Goal: Answer question/provide support

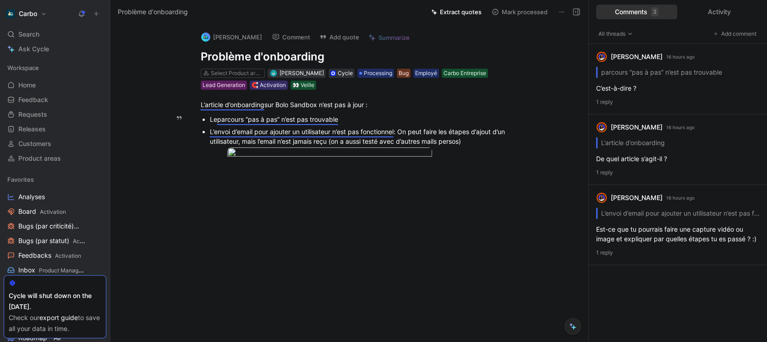
click at [417, 139] on div "L’envoi d’email pour ajouter un utilisateur n’est pas fonctionnel : On peut fai…" at bounding box center [364, 136] width 308 height 19
click at [499, 151] on div at bounding box center [364, 154] width 308 height 12
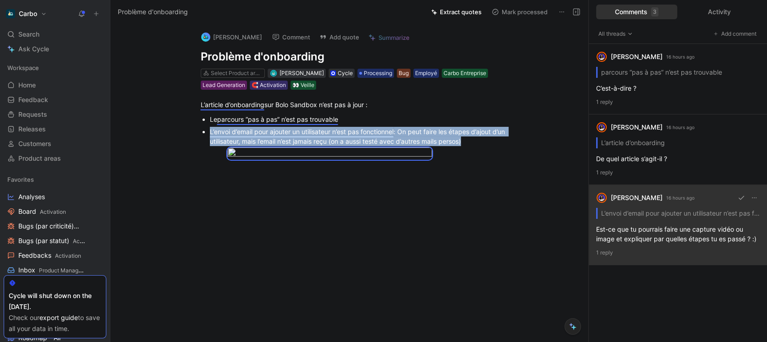
click at [666, 248] on p "1 reply" at bounding box center [678, 252] width 164 height 9
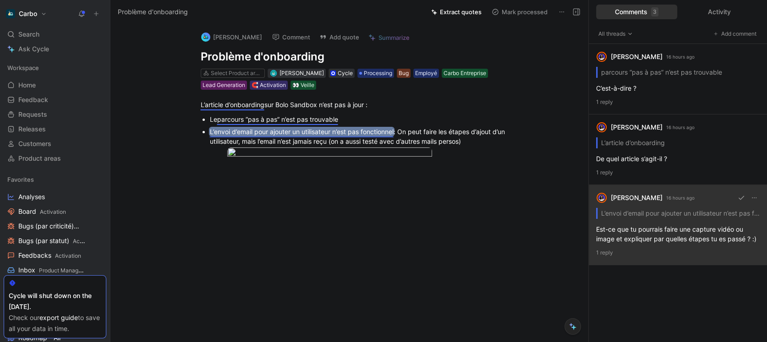
scroll to position [52, 0]
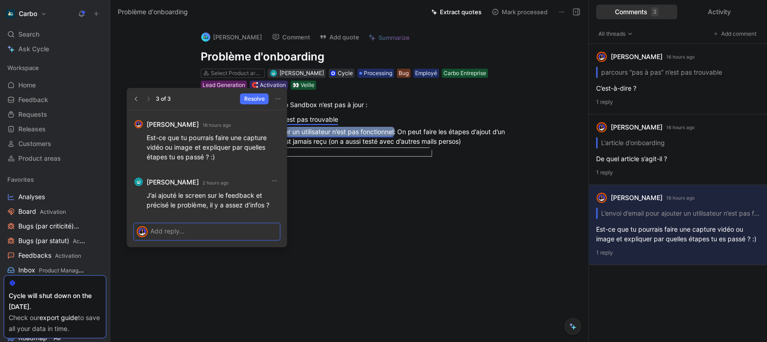
click at [216, 236] on p at bounding box center [213, 231] width 126 height 10
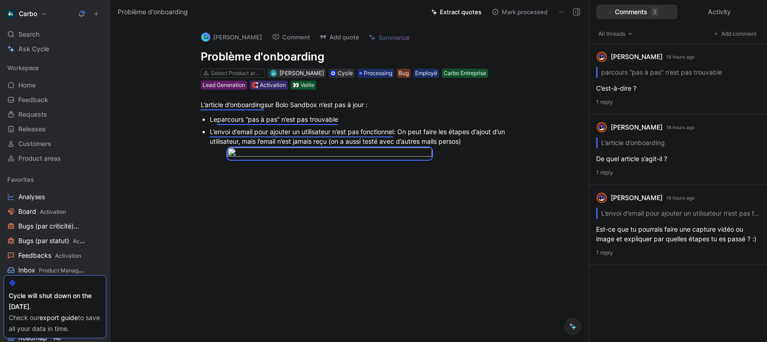
scroll to position [0, 0]
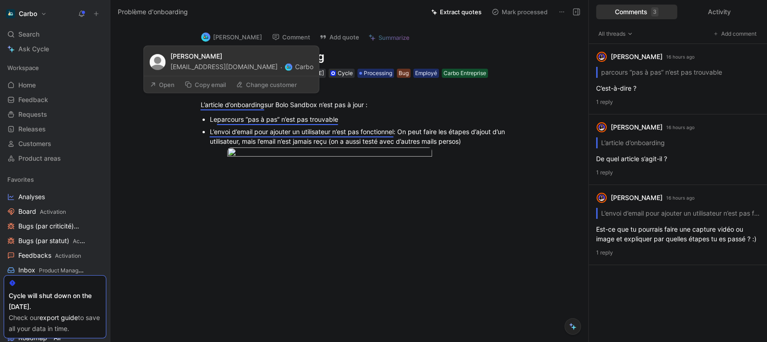
click at [264, 66] on div "[EMAIL_ADDRESS][DOMAIN_NAME] · Carbo" at bounding box center [241, 66] width 143 height 11
click at [221, 67] on div "[EMAIL_ADDRESS][DOMAIN_NAME] · Carbo" at bounding box center [241, 66] width 143 height 11
drag, startPoint x: 269, startPoint y: 68, endPoint x: 169, endPoint y: 64, distance: 100.0
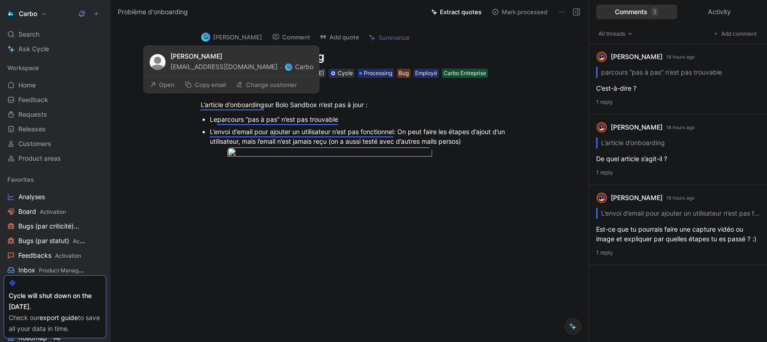
click at [169, 64] on div "[PERSON_NAME] [PERSON_NAME][EMAIL_ADDRESS][DOMAIN_NAME] · Carbo" at bounding box center [231, 61] width 175 height 30
copy div "[EMAIL_ADDRESS][DOMAIN_NAME]"
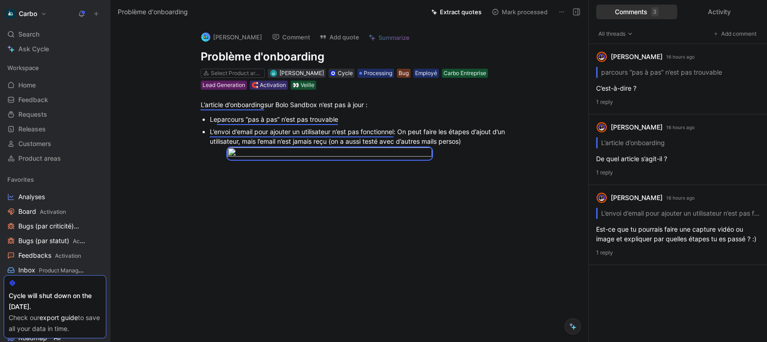
click at [232, 38] on button "[PERSON_NAME]" at bounding box center [231, 37] width 69 height 14
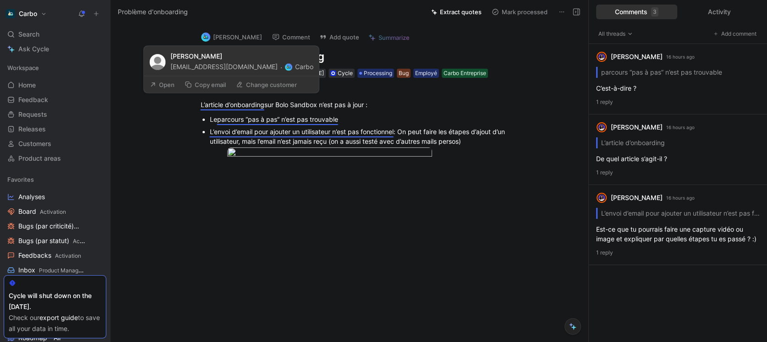
drag, startPoint x: 269, startPoint y: 67, endPoint x: 168, endPoint y: 69, distance: 100.4
click at [168, 69] on div "[PERSON_NAME] [PERSON_NAME][EMAIL_ADDRESS][DOMAIN_NAME] · Carbo" at bounding box center [231, 61] width 175 height 30
copy div "[EMAIL_ADDRESS][DOMAIN_NAME]"
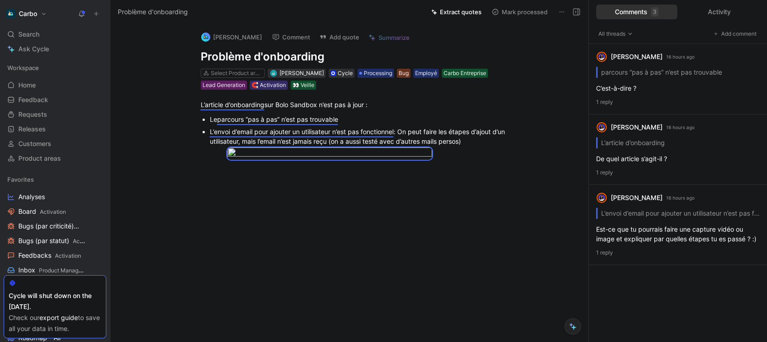
click at [303, 282] on div at bounding box center [359, 231] width 459 height 103
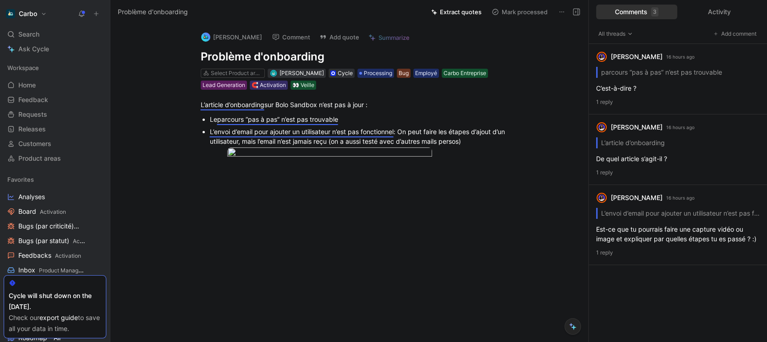
scroll to position [52, 0]
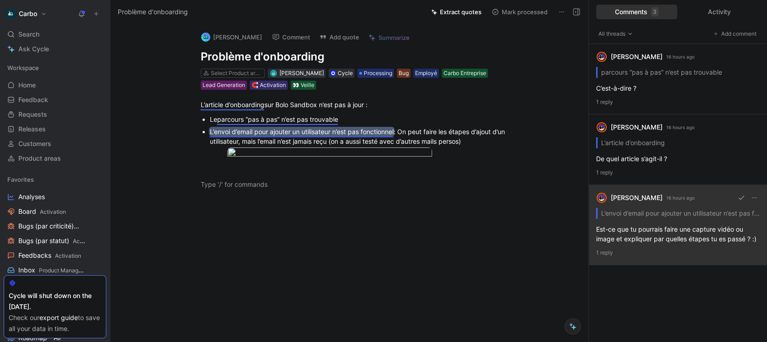
click at [674, 233] on div "[PERSON_NAME] 16 hours ago L’envoi d’email pour ajouter un utilisateur n’est pa…" at bounding box center [678, 225] width 178 height 80
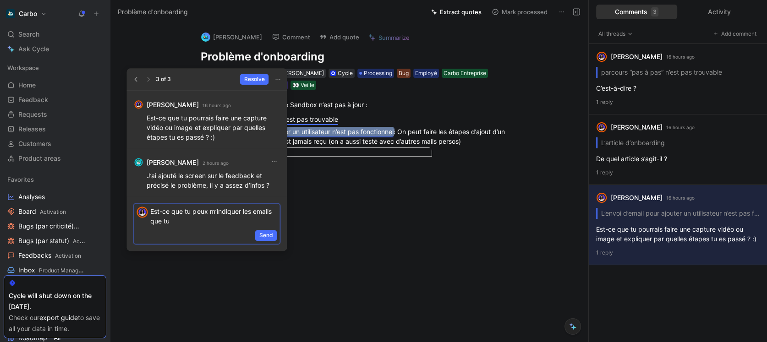
drag, startPoint x: 156, startPoint y: 197, endPoint x: 129, endPoint y: 183, distance: 30.7
click at [129, 183] on div "[PERSON_NAME] 2 hours ago J’ai ajouté le screen sur le feedback et précisé le p…" at bounding box center [206, 171] width 160 height 160
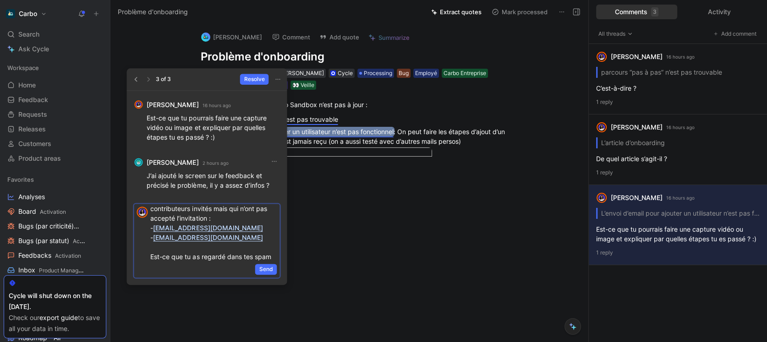
scroll to position [32, 0]
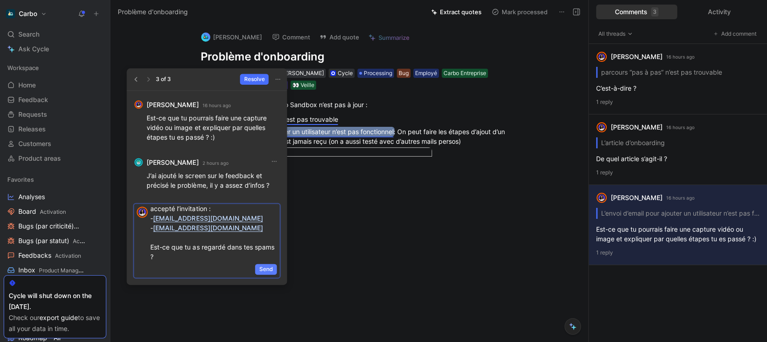
click at [270, 268] on span "Send" at bounding box center [266, 269] width 14 height 9
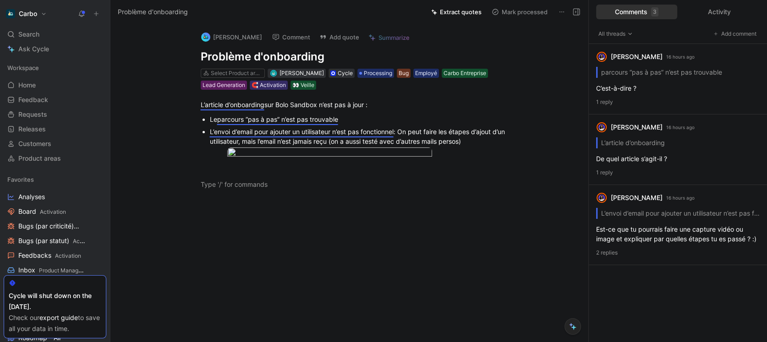
scroll to position [0, 0]
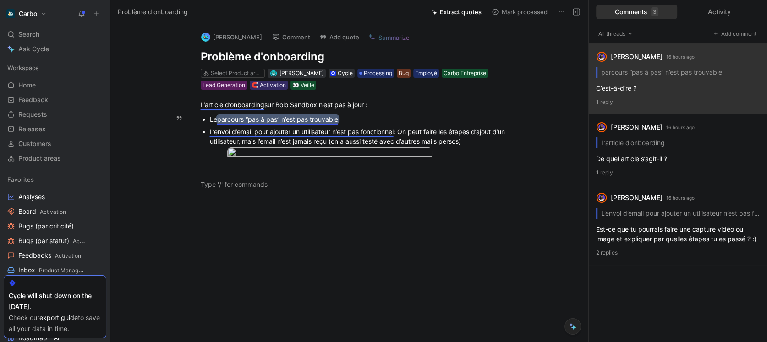
click at [292, 118] on mark "parcours “pas à pas” n’est pas trouvable" at bounding box center [277, 119] width 121 height 8
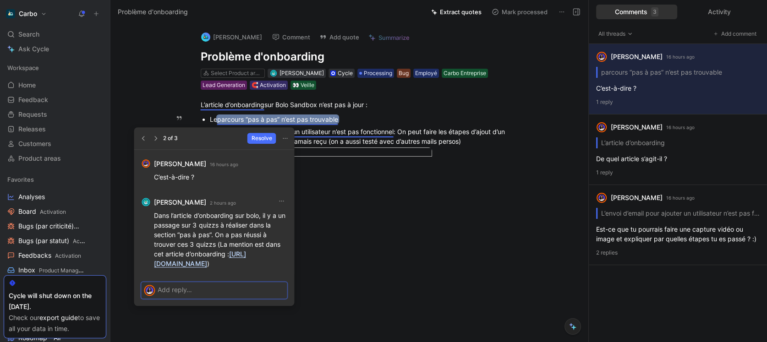
click at [217, 263] on link "[URL][DOMAIN_NAME]" at bounding box center [200, 258] width 92 height 17
click at [207, 296] on div at bounding box center [222, 289] width 129 height 15
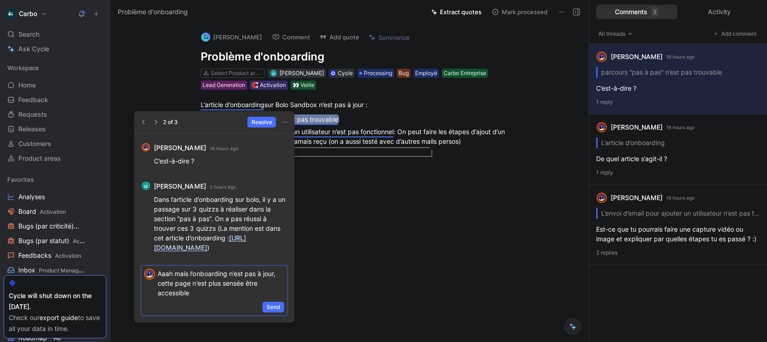
drag, startPoint x: 209, startPoint y: 312, endPoint x: 162, endPoint y: 278, distance: 58.1
click at [162, 278] on div "Aaah mais l’onboarding n’est pas à jour, cette page n’est plus sensée être acce…" at bounding box center [214, 291] width 160 height 64
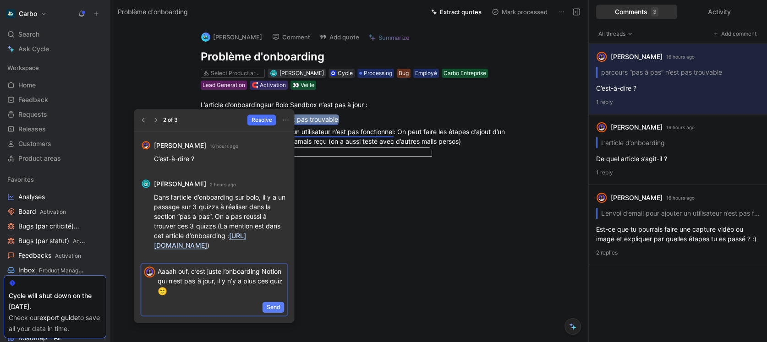
click at [277, 312] on span "Send" at bounding box center [273, 307] width 14 height 9
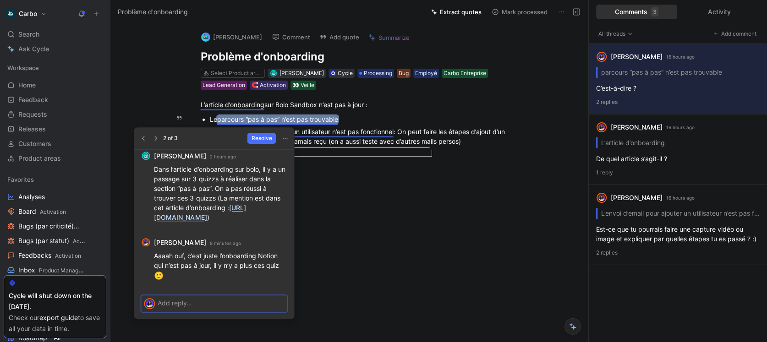
click at [214, 302] on p at bounding box center [221, 303] width 126 height 10
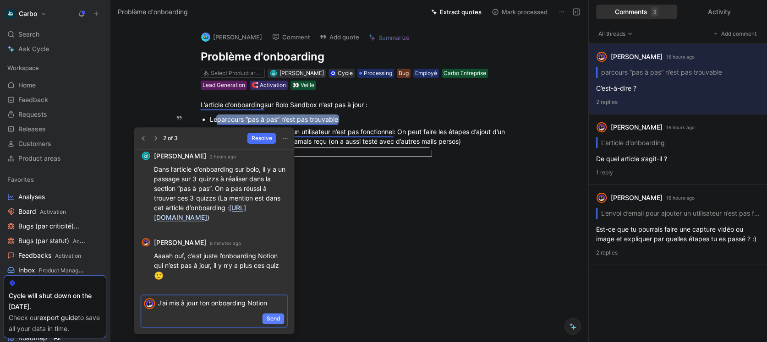
click at [272, 321] on span "Send" at bounding box center [273, 318] width 14 height 9
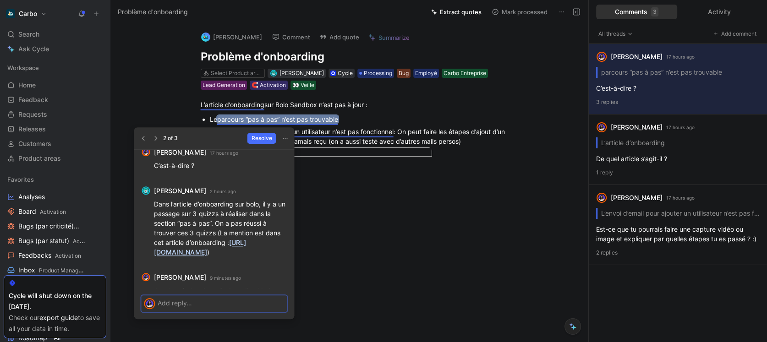
scroll to position [-76, 0]
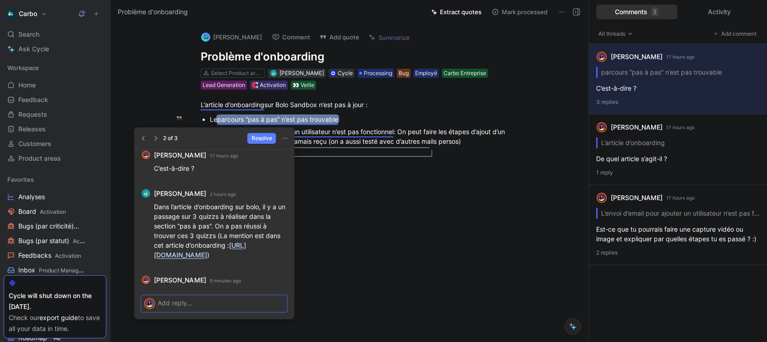
click at [266, 135] on span "Resolve" at bounding box center [261, 138] width 21 height 9
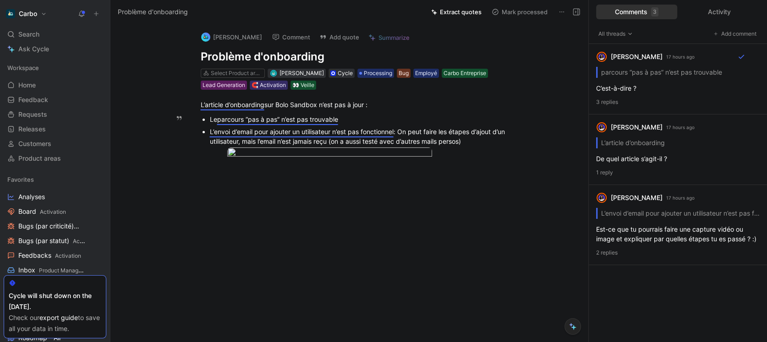
click at [345, 119] on div "Le parcours “pas à pas” n’est pas trouvable" at bounding box center [364, 120] width 308 height 10
click at [457, 160] on div at bounding box center [363, 154] width 273 height 12
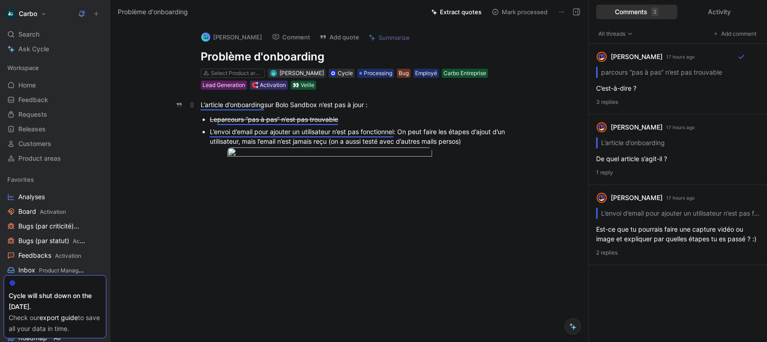
click at [232, 100] on div "L’article d’onboarding sur Bolo Sandbox n’est pas à jour :" at bounding box center [359, 105] width 317 height 10
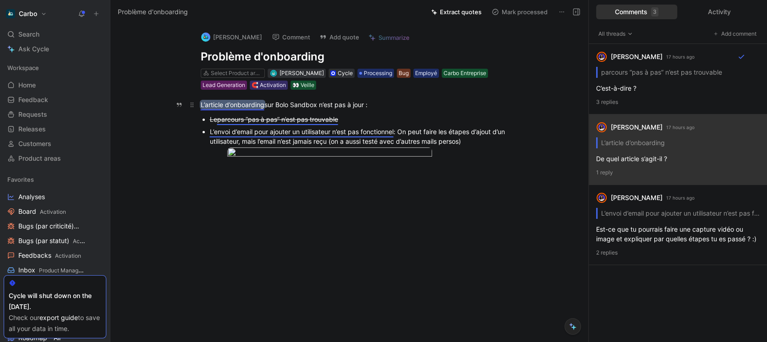
click at [234, 104] on mark "L’article d’onboarding" at bounding box center [233, 105] width 64 height 8
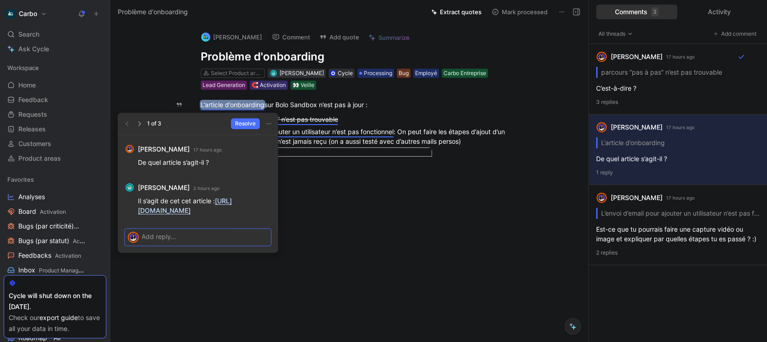
click at [201, 241] on p at bounding box center [205, 237] width 126 height 10
click at [253, 121] on span "Resolve" at bounding box center [245, 123] width 21 height 9
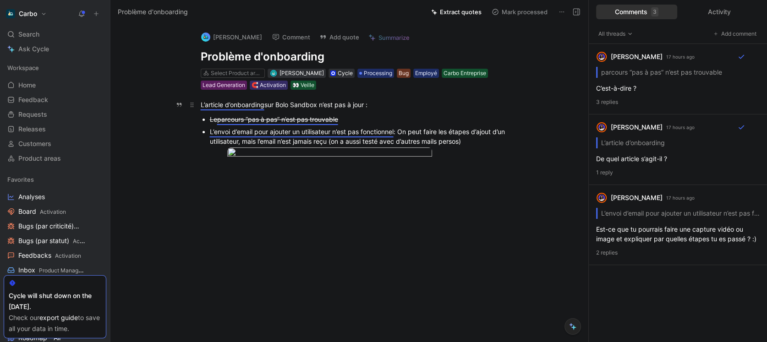
click at [295, 110] on p "L’article d’onboarding sur Bolo Sandbox n’est pas à jour :" at bounding box center [359, 104] width 352 height 15
click at [315, 111] on p "L’onboarding Notion n’est pas à jour :" at bounding box center [359, 104] width 352 height 15
click at [210, 160] on div at bounding box center [218, 154] width 17 height 12
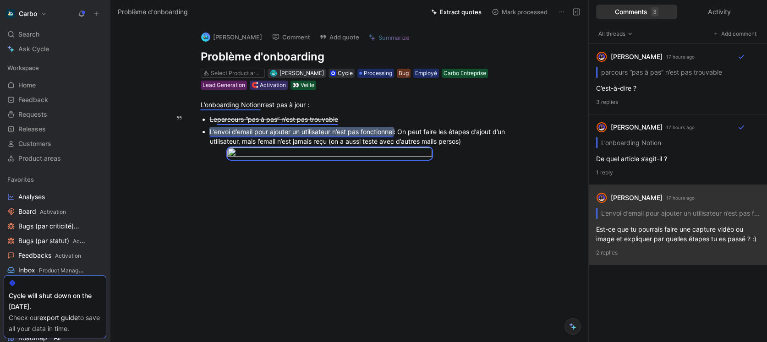
click at [355, 128] on mark "L’envoi d’email pour ajouter un utilisateur n’est pas fonctionnel" at bounding box center [302, 132] width 184 height 8
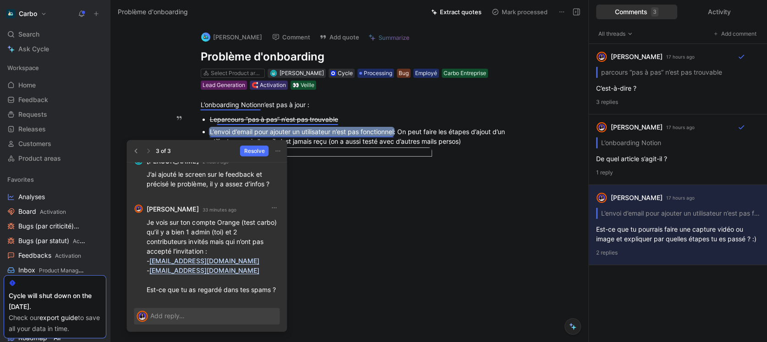
drag, startPoint x: 272, startPoint y: 250, endPoint x: 153, endPoint y: 248, distance: 119.2
click at [153, 248] on p "Je vois sur ton compte Orange (test carbo) qu’il y a bien 1 admin (toi) et 2 co…" at bounding box center [213, 256] width 133 height 77
copy link "[EMAIL_ADDRESS][DOMAIN_NAME]"
click at [270, 204] on icon "button" at bounding box center [273, 207] width 7 height 7
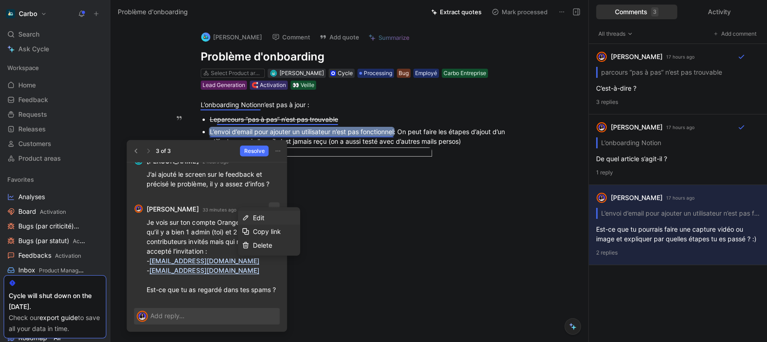
click at [286, 215] on div "Edit" at bounding box center [274, 217] width 43 height 11
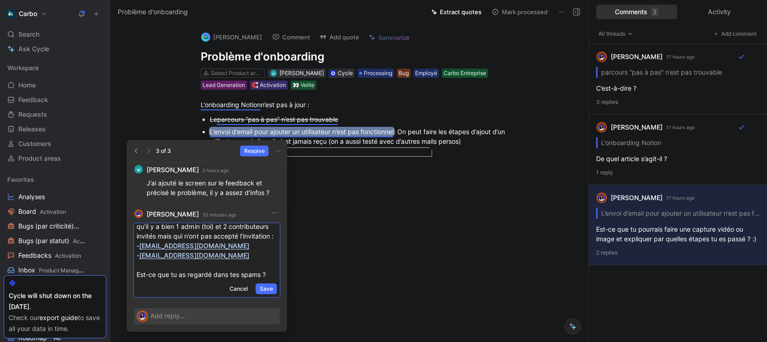
scroll to position [0, 0]
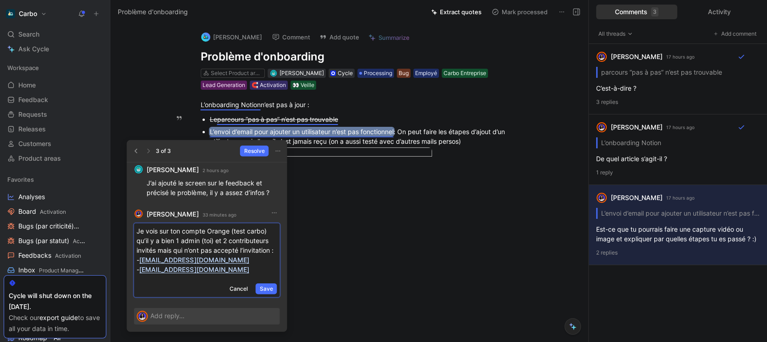
click at [200, 249] on p "Je vois sur ton compte Orange (test carbo) qu’il y a bien 1 admin (toi) et 2 co…" at bounding box center [207, 259] width 140 height 67
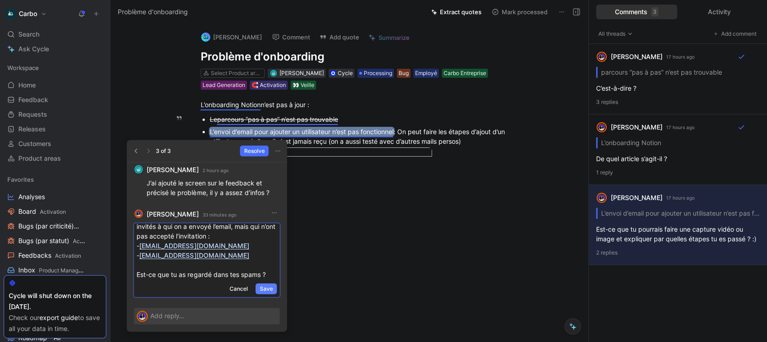
click at [264, 291] on span "Save" at bounding box center [265, 289] width 13 height 9
